Goal: Transaction & Acquisition: Purchase product/service

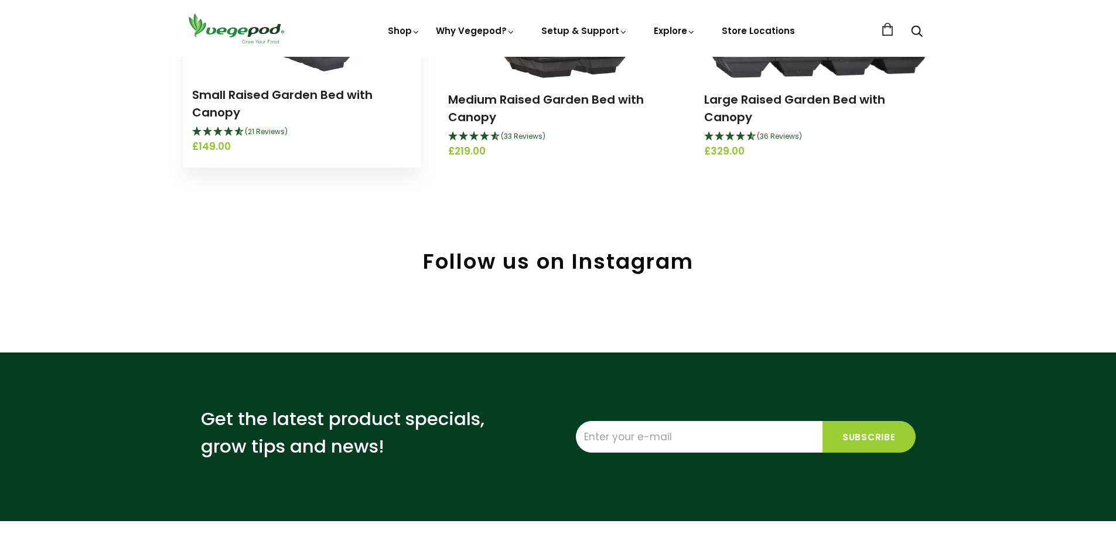
scroll to position [293, 0]
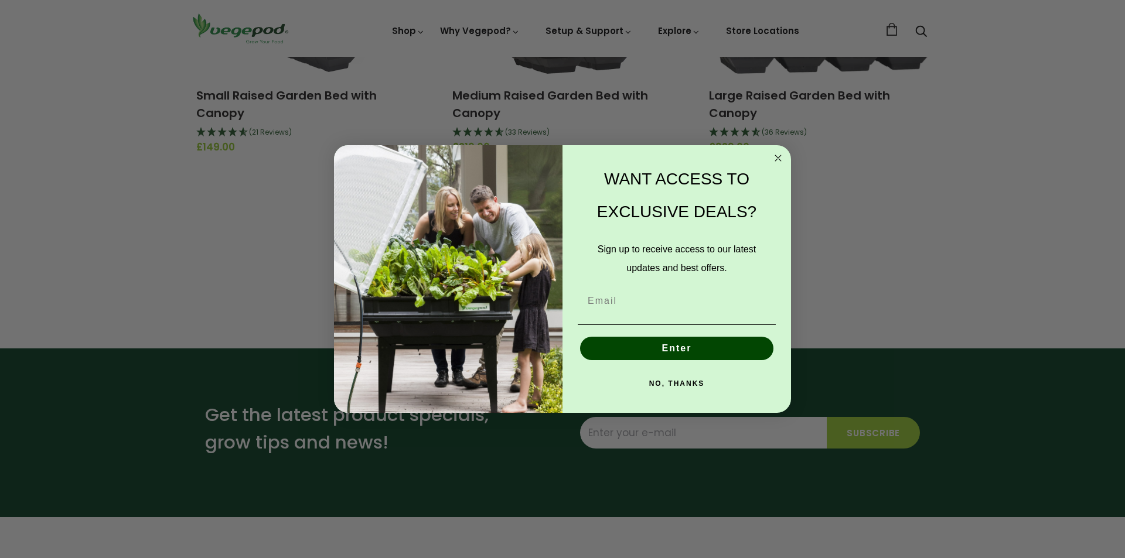
click at [776, 158] on circle "Close dialog" at bounding box center [778, 158] width 13 height 13
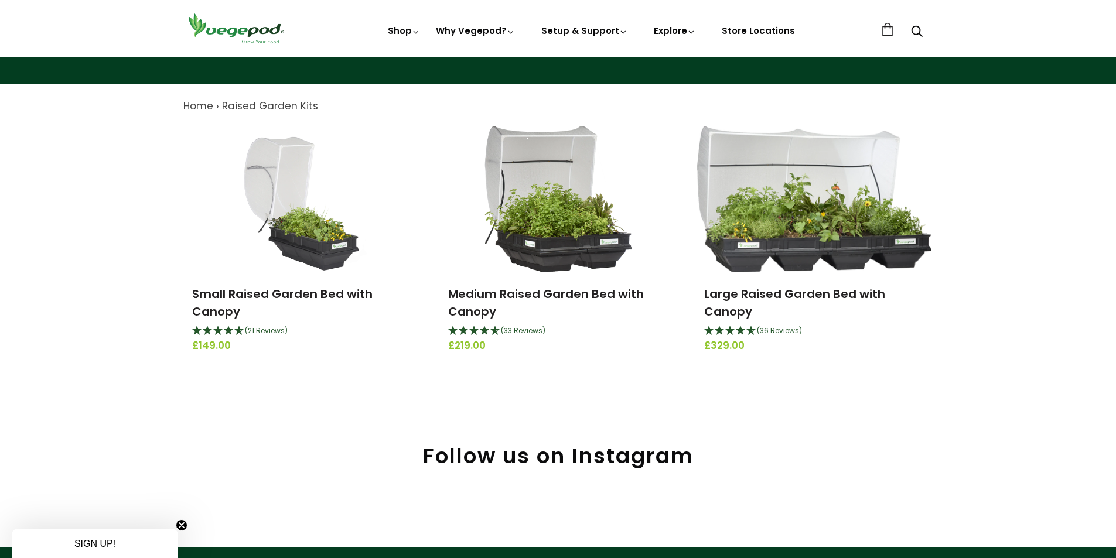
scroll to position [59, 0]
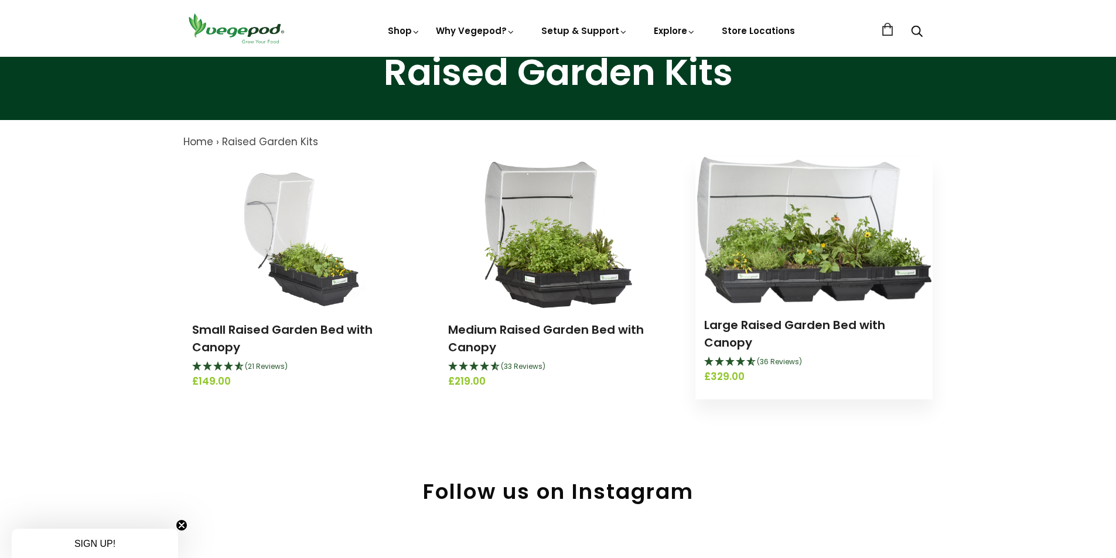
click at [788, 268] on img at bounding box center [814, 230] width 234 height 146
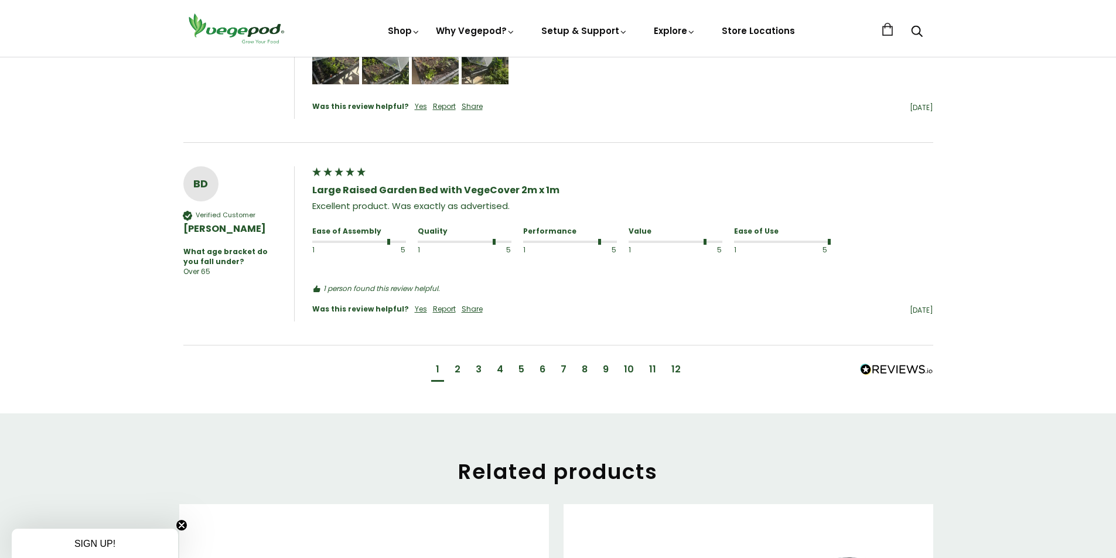
scroll to position [1406, 0]
